Goal: Check status

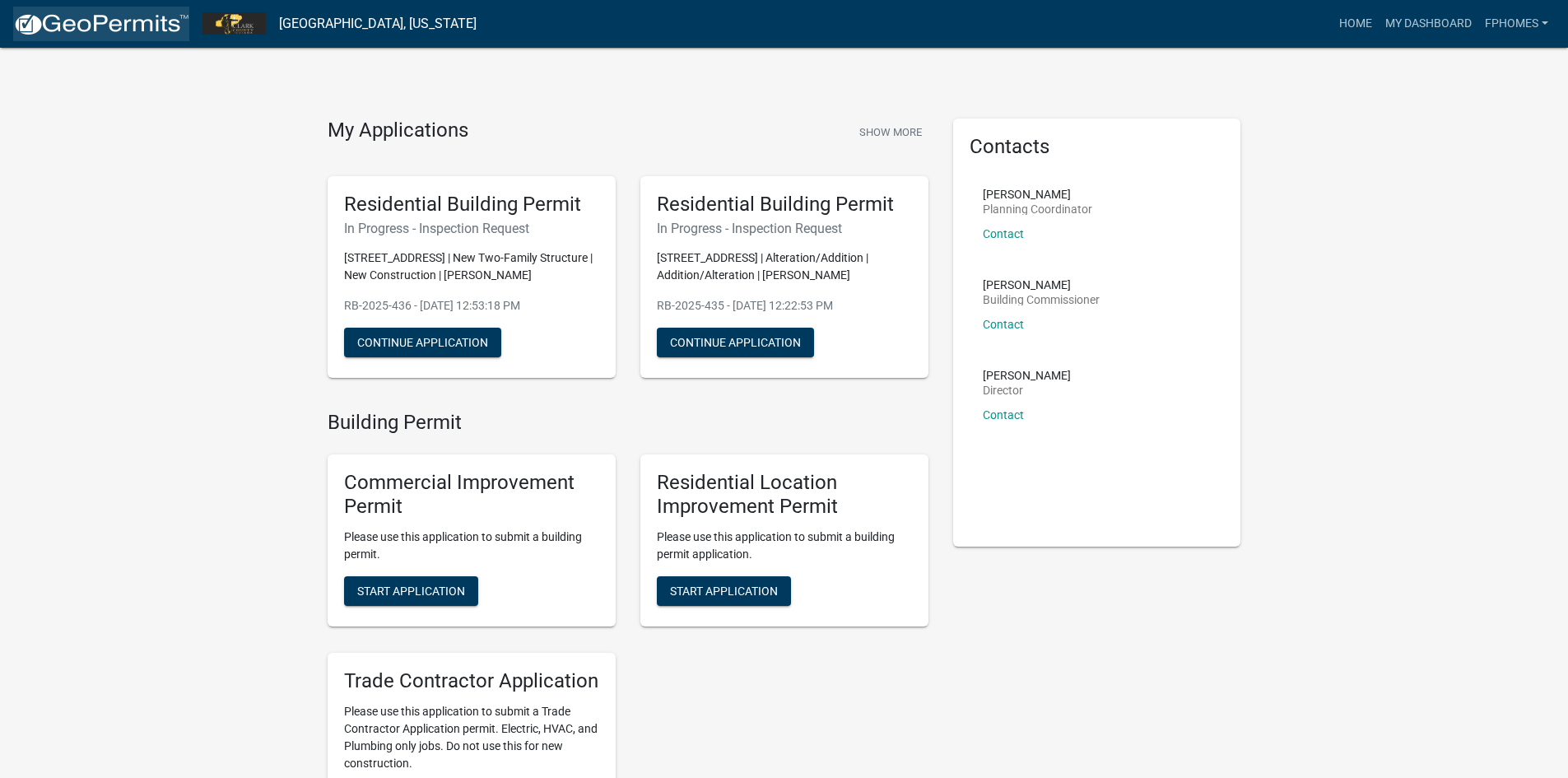
click at [127, 20] on img at bounding box center [101, 25] width 176 height 25
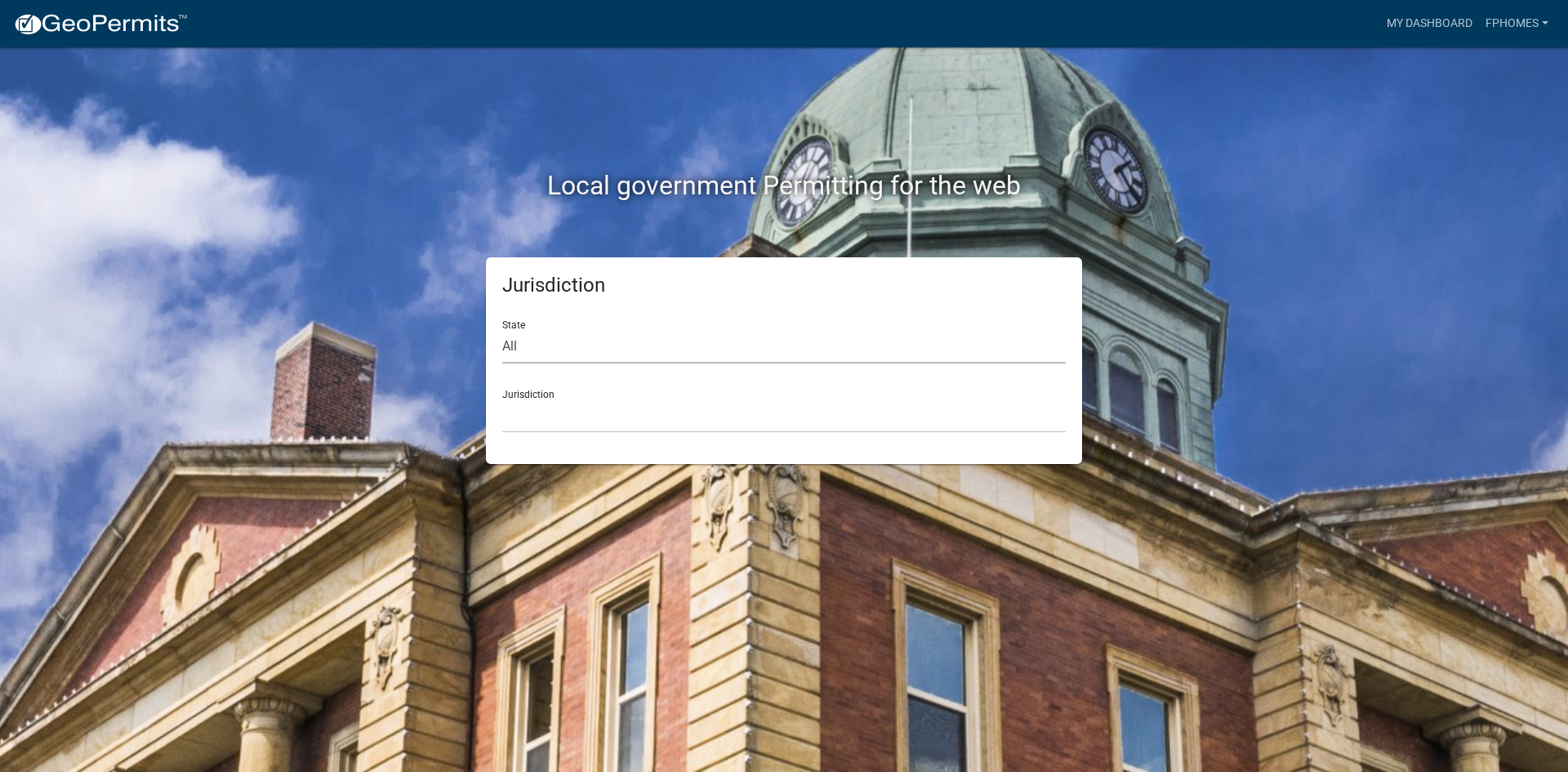
click at [555, 347] on select "All [US_STATE] [US_STATE] [US_STATE] [US_STATE] [US_STATE] [US_STATE] [US_STATE…" at bounding box center [784, 347] width 564 height 33
select select "[US_STATE]"
click at [503, 330] on select "All [US_STATE] [US_STATE] [US_STATE] [US_STATE] [US_STATE] [US_STATE] [US_STATE…" at bounding box center [784, 347] width 564 height 33
click at [544, 398] on div "Jurisdiction City of [GEOGRAPHIC_DATA], [US_STATE] City of [GEOGRAPHIC_DATA], […" at bounding box center [784, 404] width 564 height 57
click at [552, 415] on select "City of [GEOGRAPHIC_DATA], [US_STATE] City of [GEOGRAPHIC_DATA], [US_STATE] Cit…" at bounding box center [784, 416] width 564 height 33
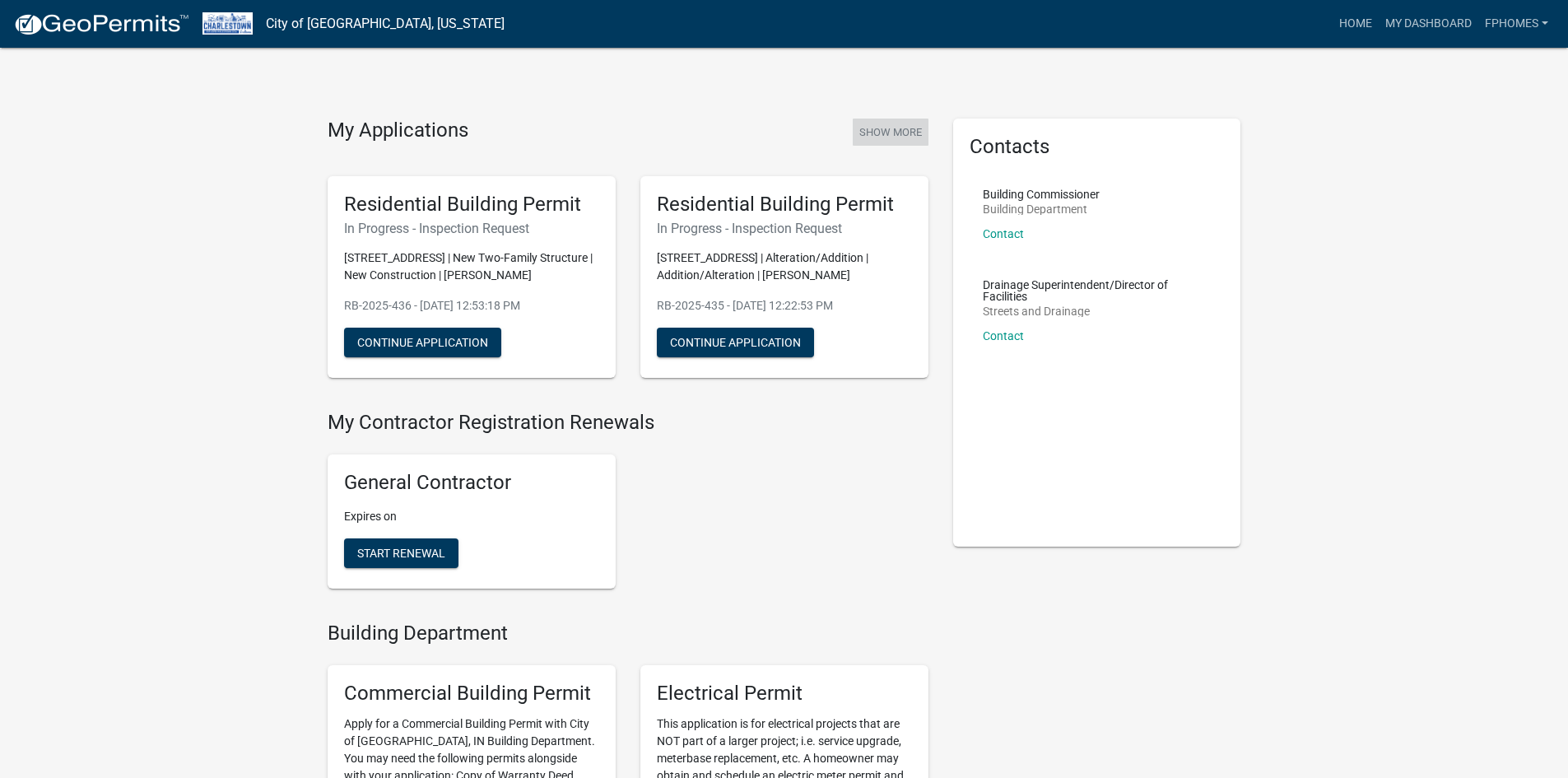
click at [899, 133] on button "Show More" at bounding box center [890, 132] width 76 height 27
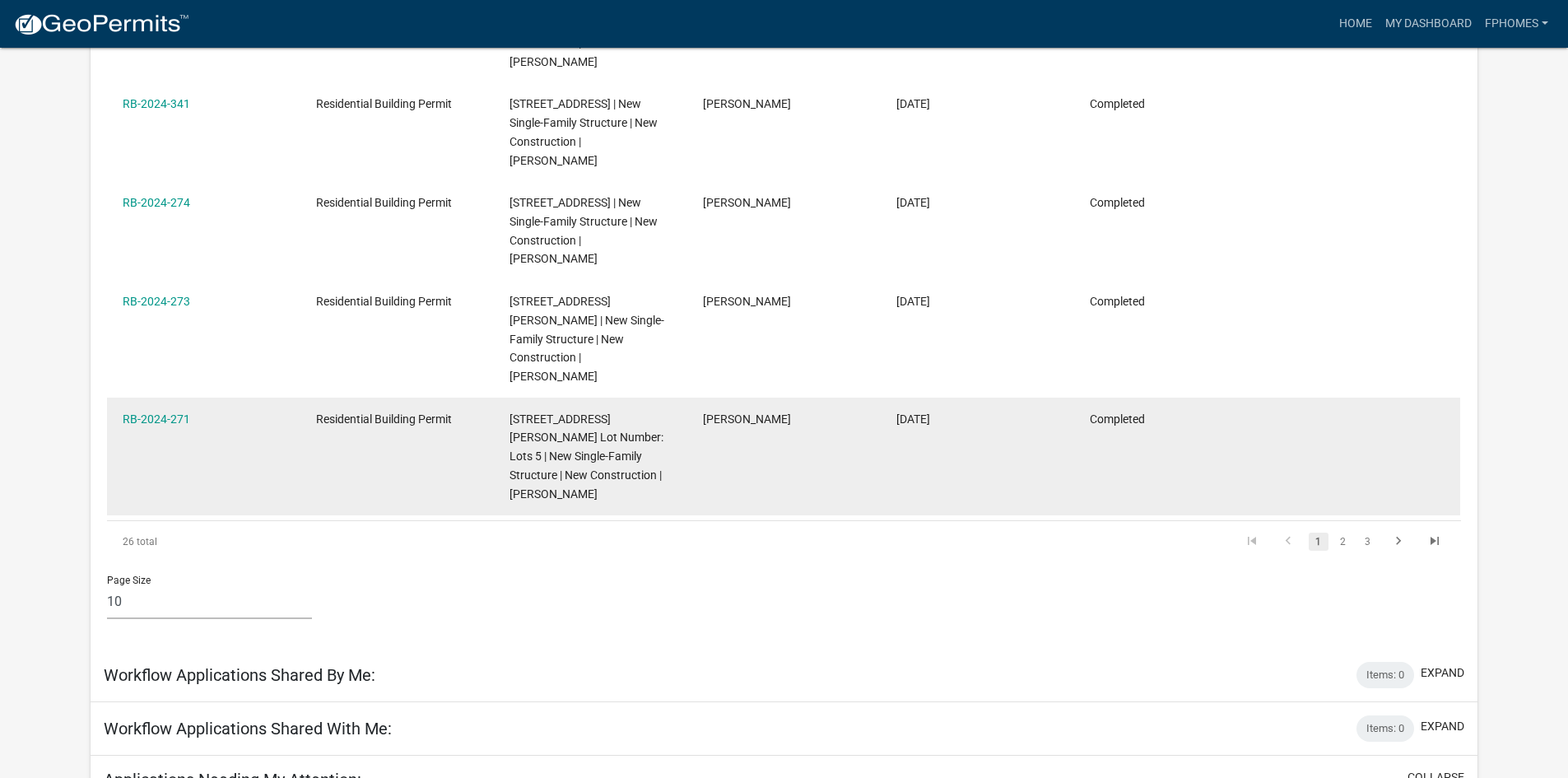
scroll to position [1041, 0]
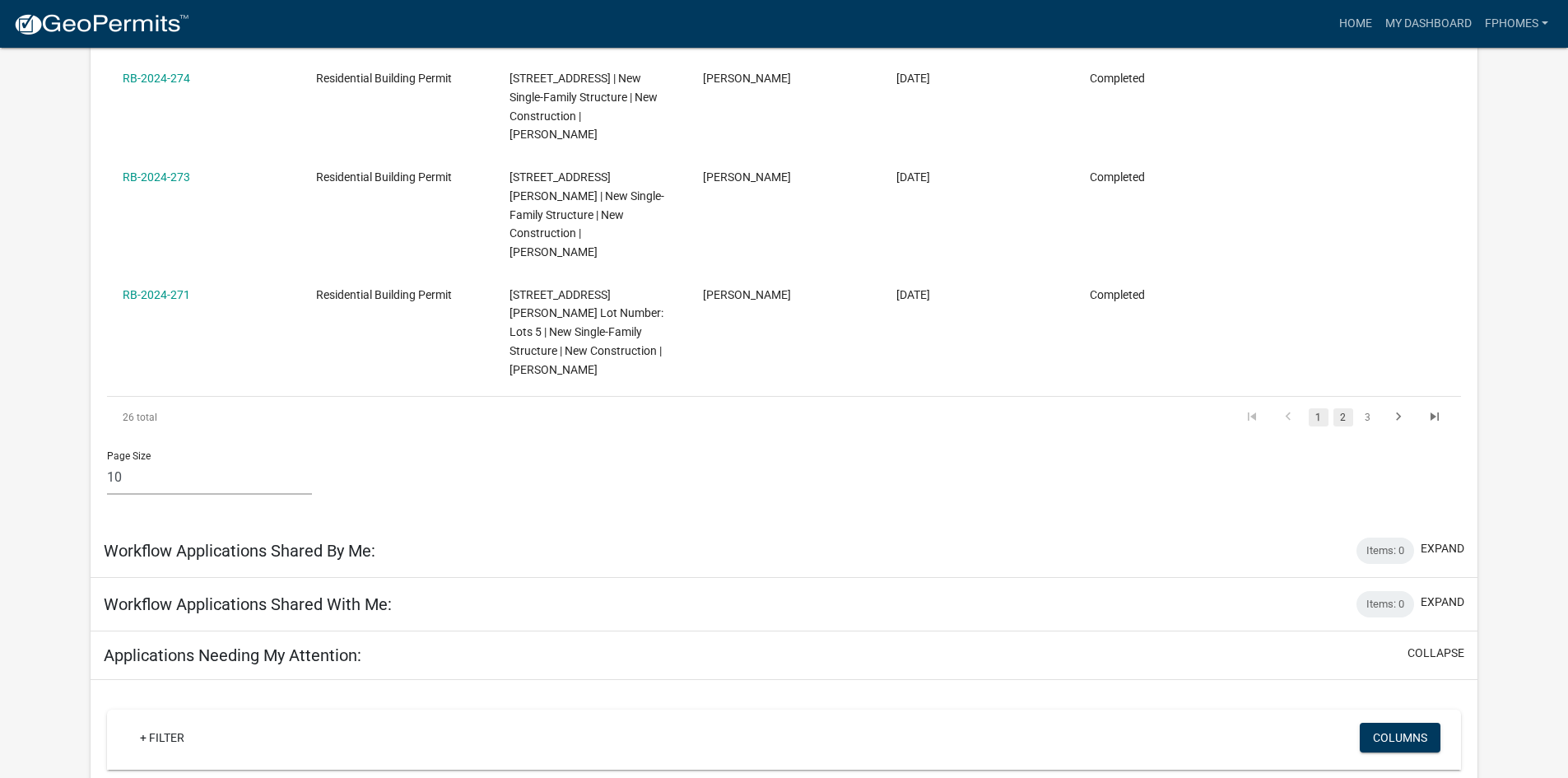
click at [1345, 427] on link "2" at bounding box center [1343, 417] width 20 height 18
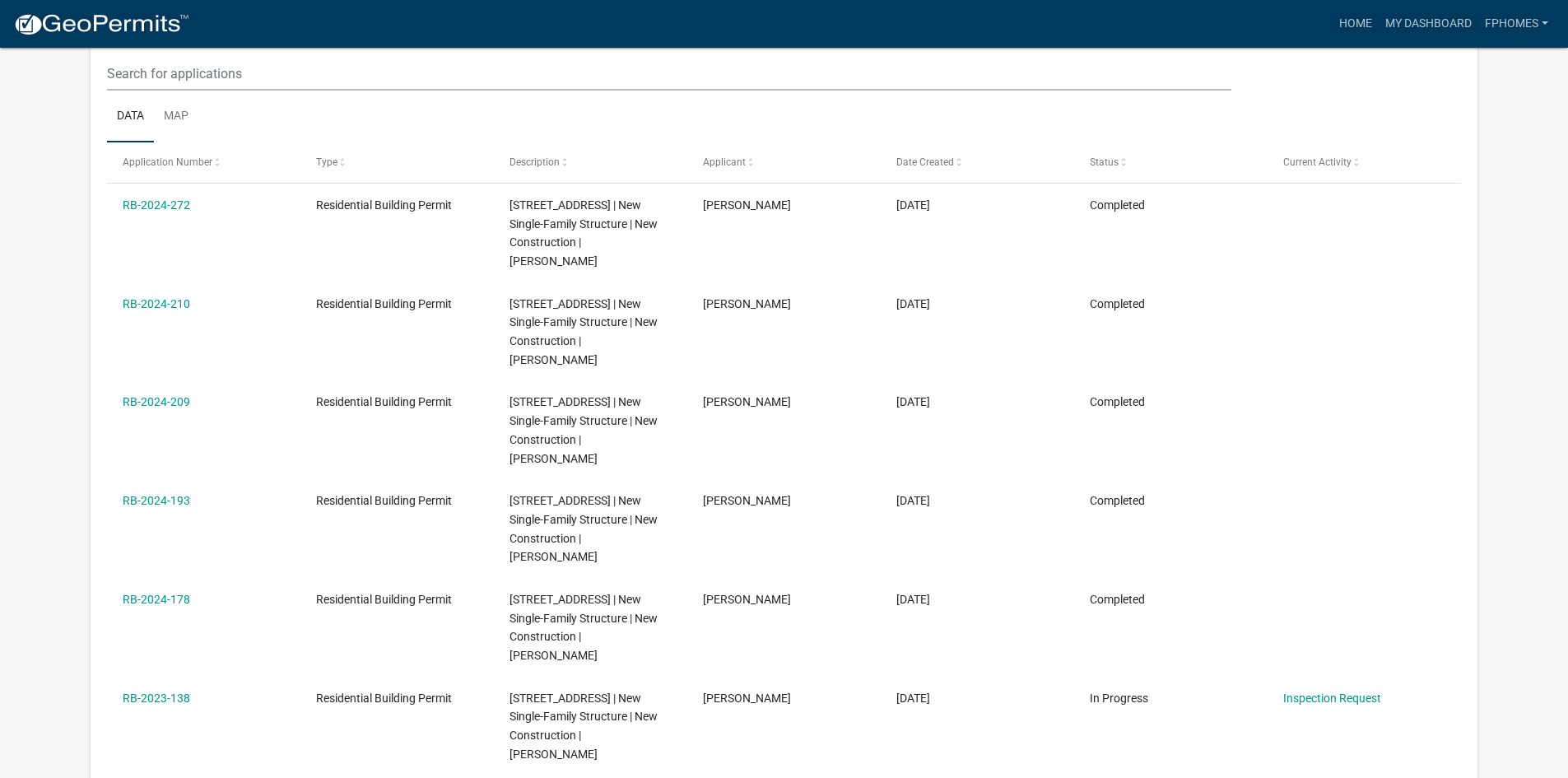
scroll to position [218, 0]
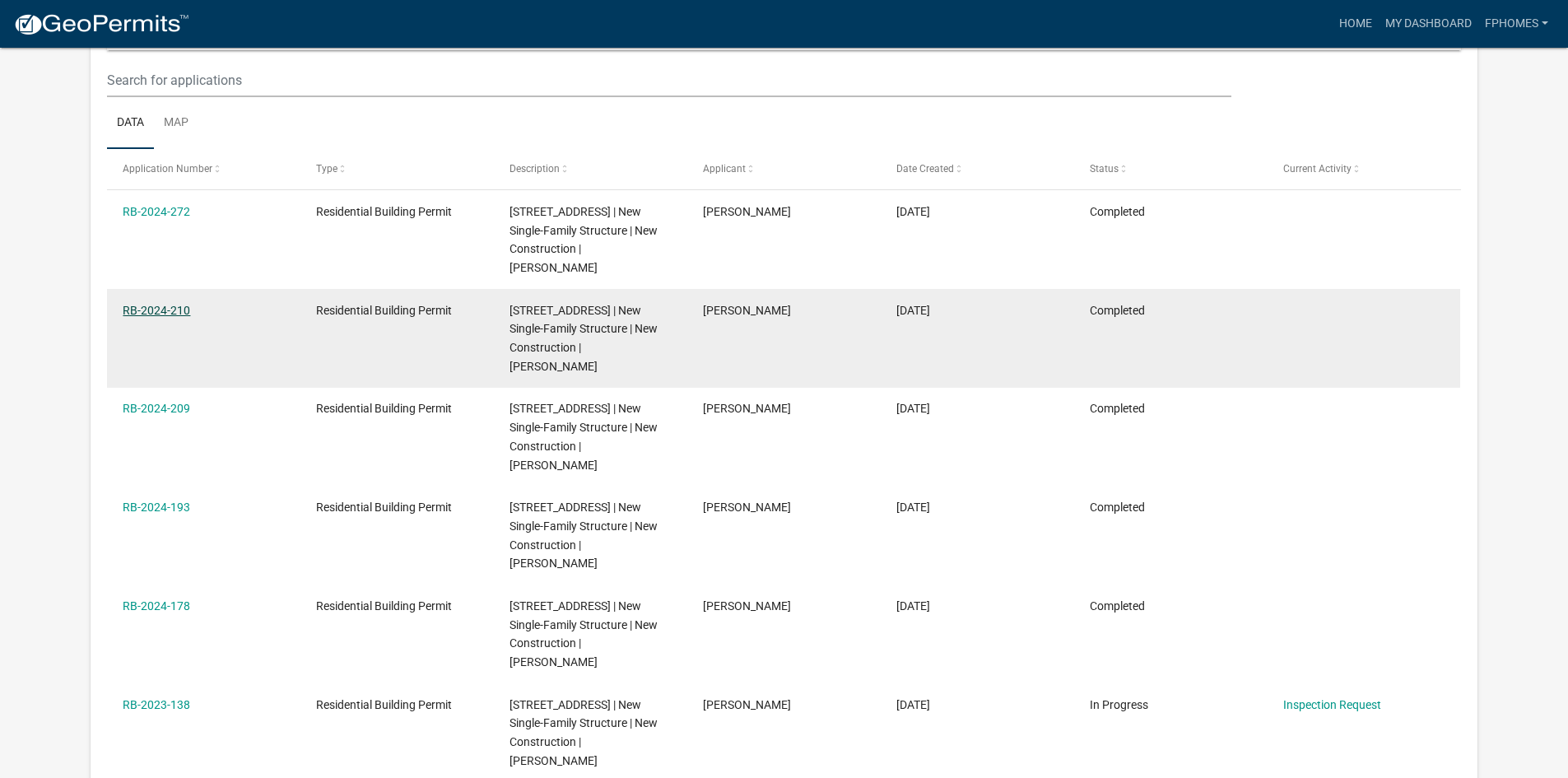
click at [166, 311] on link "RB-2024-210" at bounding box center [156, 310] width 68 height 13
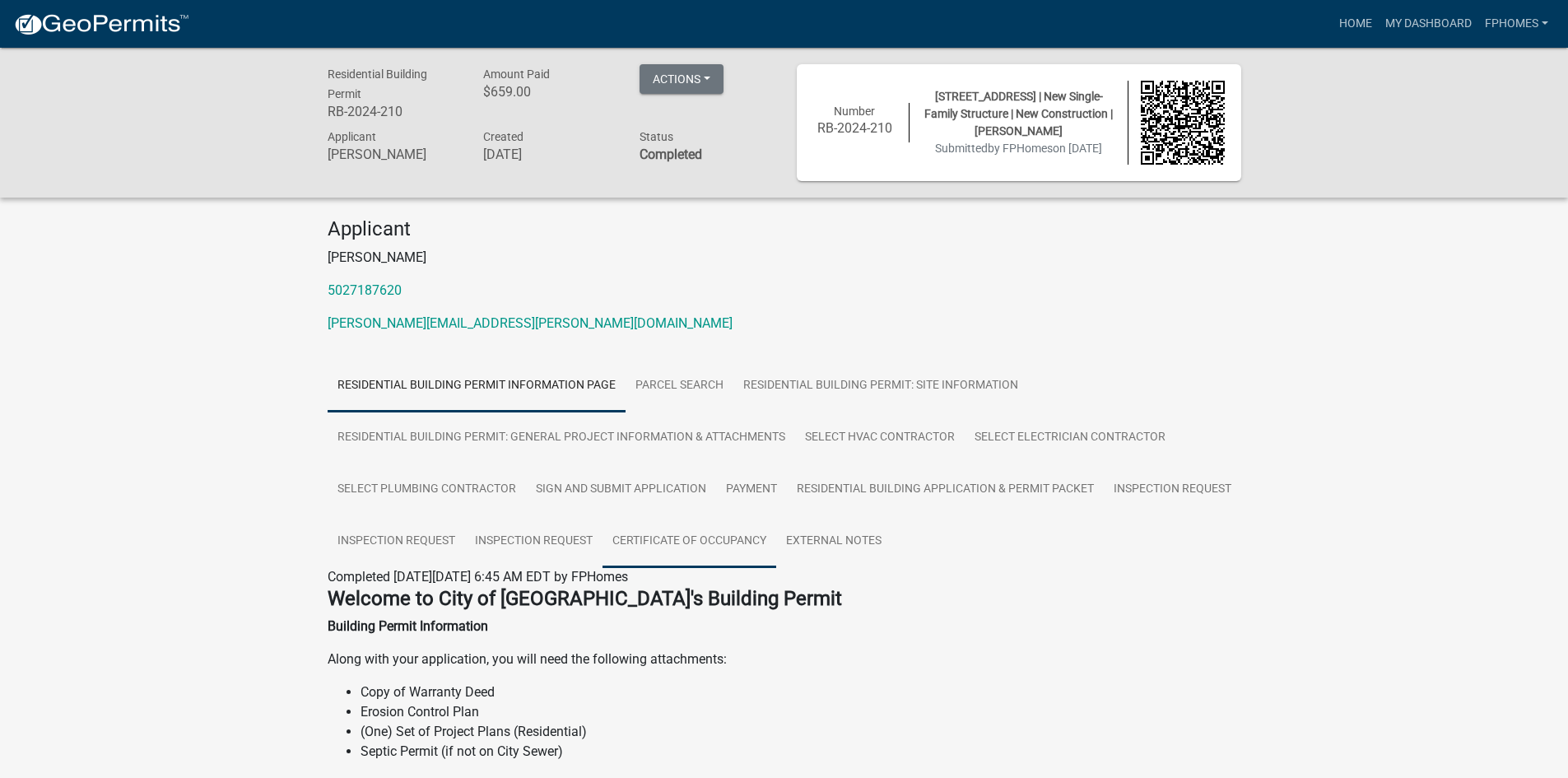
click at [693, 542] on link "Certificate of Occupancy" at bounding box center [689, 542] width 174 height 53
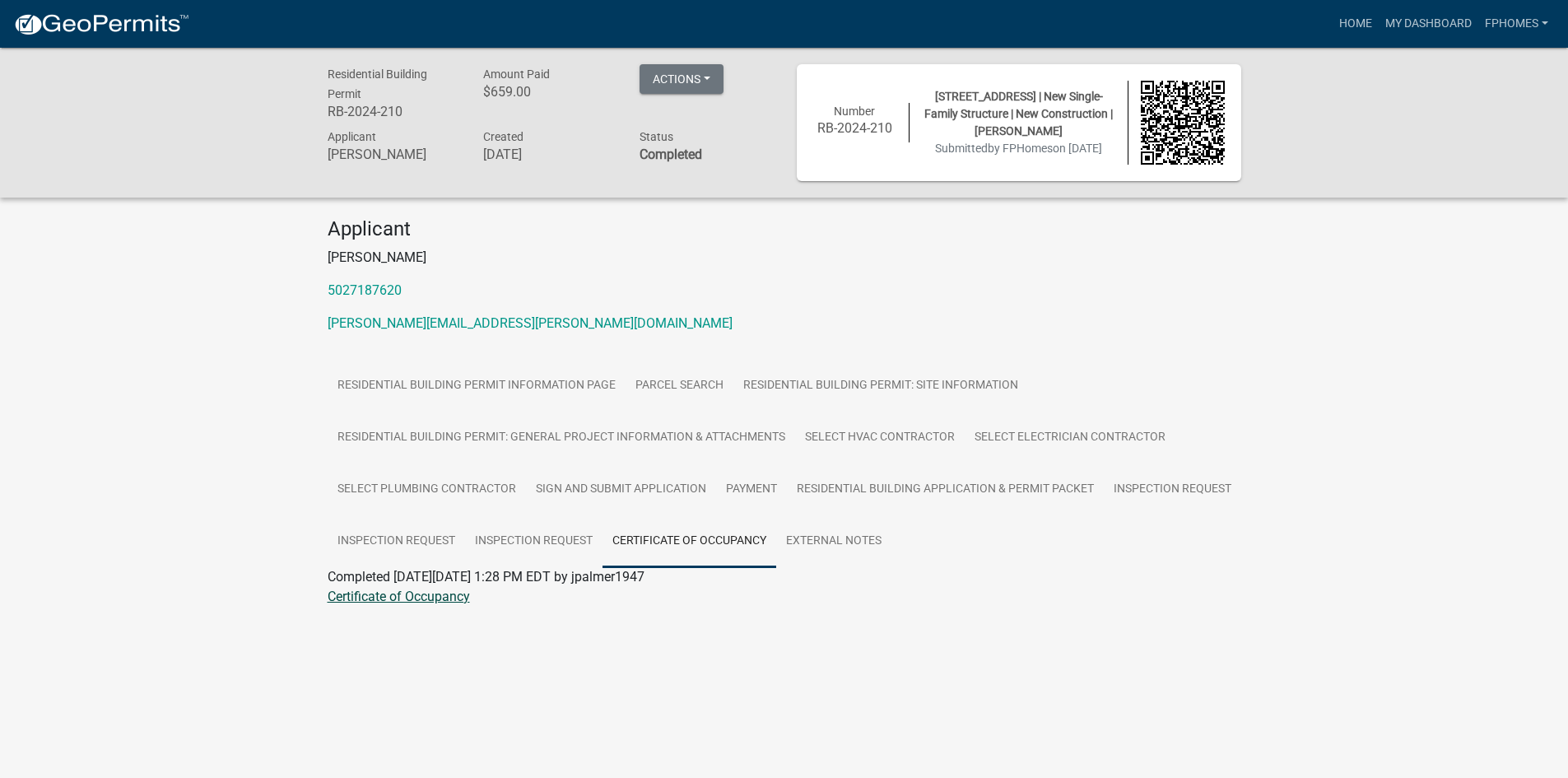
click at [423, 600] on link "Certificate of Occupancy" at bounding box center [399, 596] width 142 height 16
